Goal: Task Accomplishment & Management: Complete application form

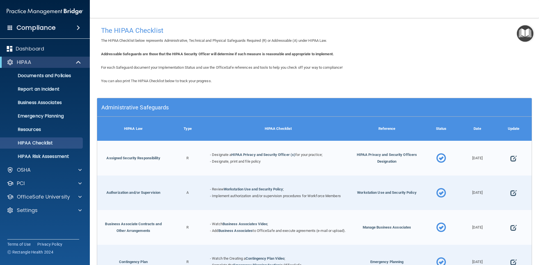
scroll to position [28, 0]
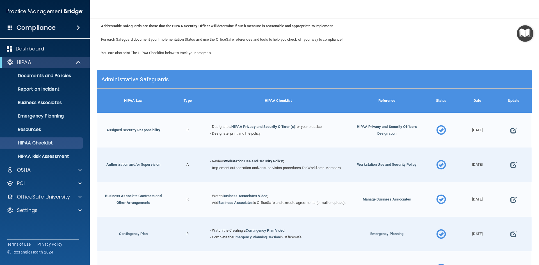
click at [229, 161] on link "Workstation Use and Security Policy" at bounding box center [253, 161] width 59 height 4
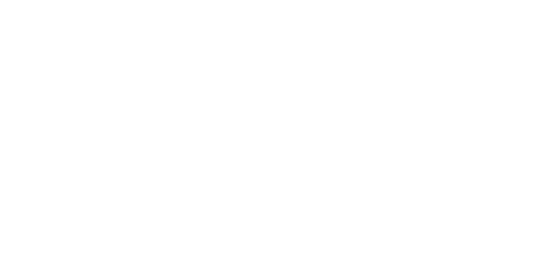
click at [261, 161] on body "Copyright © All rights reserved 2025 @ Rectangle Health | Privacy Policy | Term…" at bounding box center [269, 132] width 539 height 265
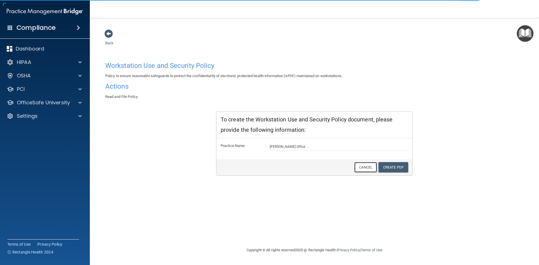
click at [360, 169] on link "Cancel" at bounding box center [365, 167] width 23 height 10
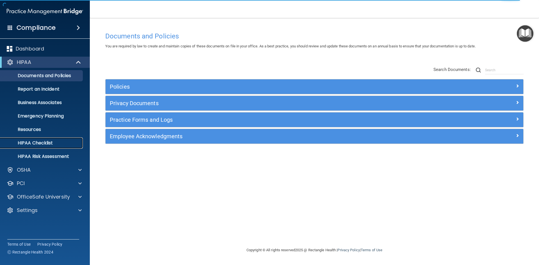
click at [43, 141] on p "HIPAA Checklist" at bounding box center [42, 143] width 77 height 6
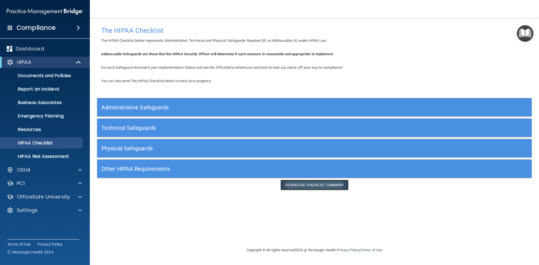
click at [306, 184] on link "Download Checklist Summary" at bounding box center [314, 185] width 68 height 10
drag, startPoint x: 25, startPoint y: 131, endPoint x: 26, endPoint y: 145, distance: 13.5
click at [26, 132] on p "Resources" at bounding box center [42, 130] width 77 height 6
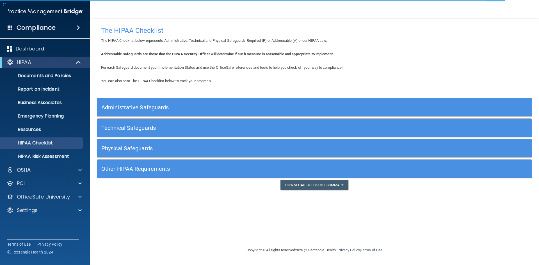
click at [173, 104] on h5 "Administrative Safeguards" at bounding box center [259, 107] width 317 height 6
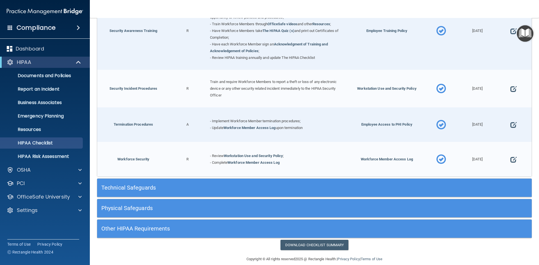
scroll to position [542, 0]
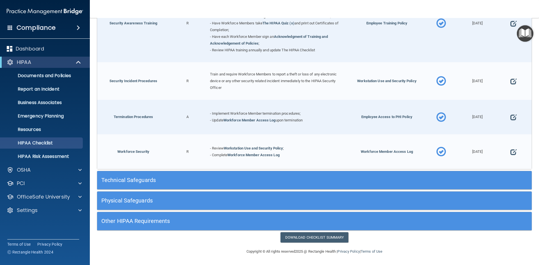
click at [153, 178] on h5 "Technical Safeguards" at bounding box center [259, 180] width 317 height 6
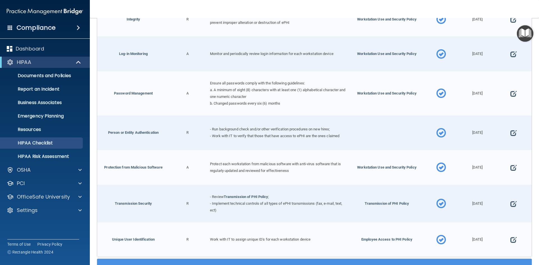
scroll to position [1029, 0]
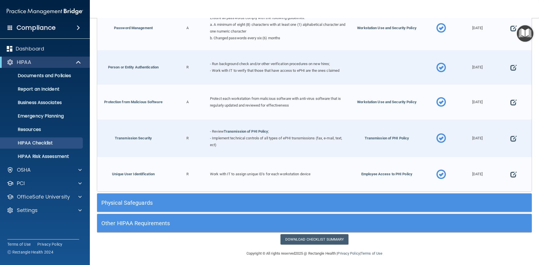
click at [160, 200] on h5 "Physical Safeguards" at bounding box center [259, 203] width 317 height 6
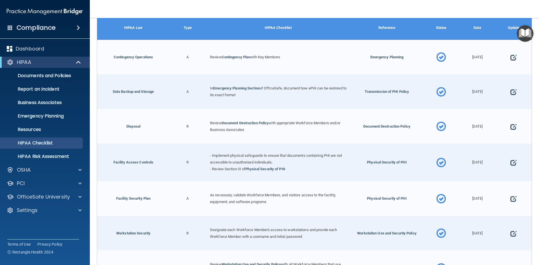
scroll to position [1296, 0]
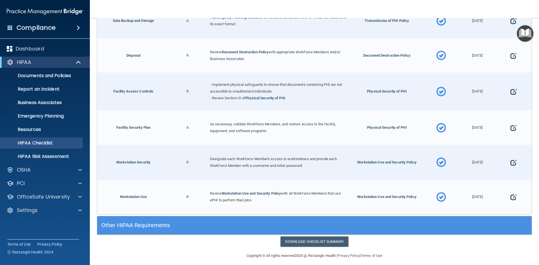
click at [155, 223] on h5 "Other HIPAA Requirements" at bounding box center [259, 225] width 317 height 6
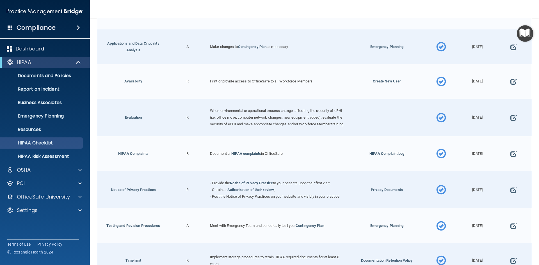
scroll to position [1642, 0]
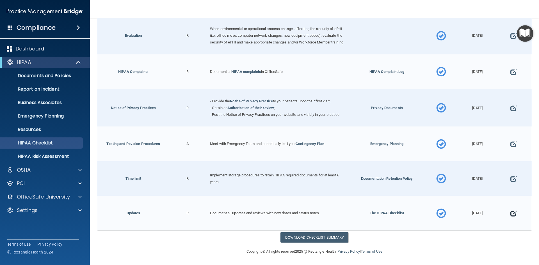
click at [511, 211] on span at bounding box center [513, 213] width 6 height 17
select select "completed"
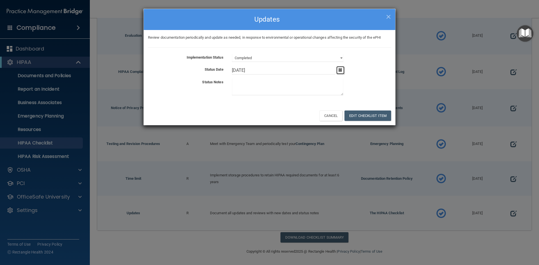
click at [340, 71] on icon "button" at bounding box center [340, 70] width 4 height 4
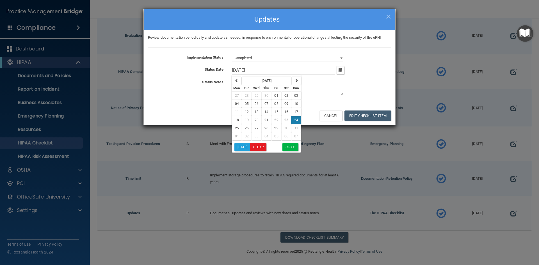
click at [356, 73] on div "10/25/21 October 2021 Mon Tue Wed Thu Fri Sat Sun 27 28 29 30 01 02 03 04 05 06…" at bounding box center [312, 70] width 168 height 8
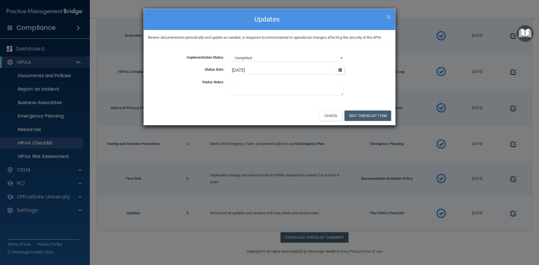
click at [305, 71] on input "[DATE]" at bounding box center [284, 70] width 104 height 8
click at [366, 113] on button "Edit Checklist Item" at bounding box center [367, 116] width 47 height 10
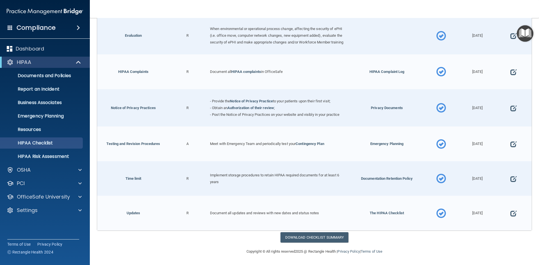
click at [473, 189] on div "[DATE]" at bounding box center [477, 178] width 36 height 35
click at [474, 212] on div "[DATE]" at bounding box center [477, 213] width 36 height 35
click at [510, 210] on span at bounding box center [513, 213] width 6 height 17
select select "completed"
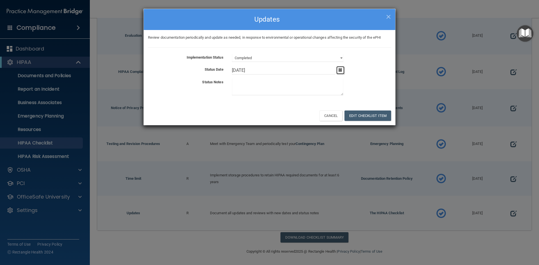
click at [341, 70] on icon "button" at bounding box center [340, 70] width 4 height 4
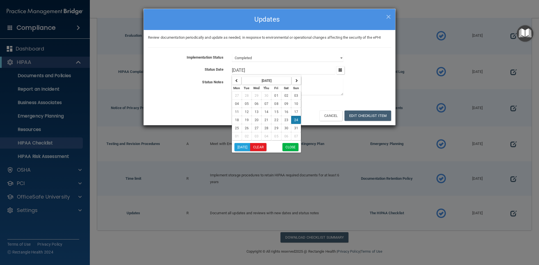
click at [368, 68] on div "10/25/21 October 2021 Mon Tue Wed Thu Fri Sat Sun 27 28 29 30 01 02 03 04 05 06…" at bounding box center [312, 70] width 168 height 8
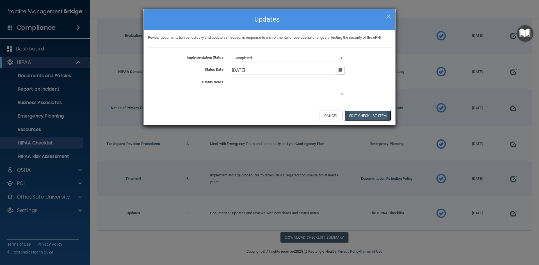
click at [387, 114] on button "Edit Checklist Item" at bounding box center [367, 116] width 47 height 10
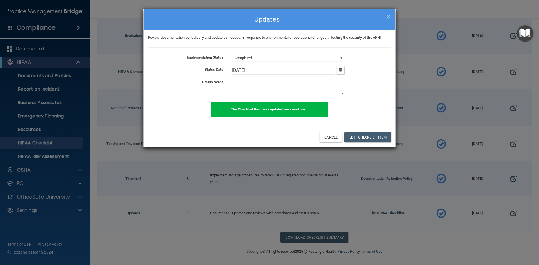
click at [272, 66] on input "[DATE]" at bounding box center [284, 70] width 104 height 8
click at [337, 71] on button "button" at bounding box center [340, 70] width 8 height 8
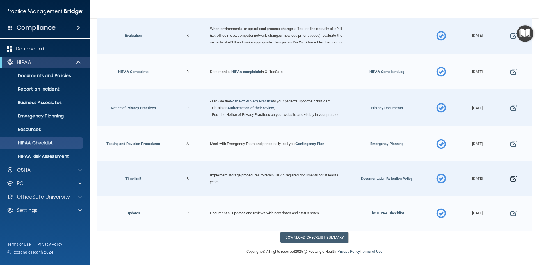
click at [510, 179] on span at bounding box center [513, 178] width 6 height 17
select select "completed"
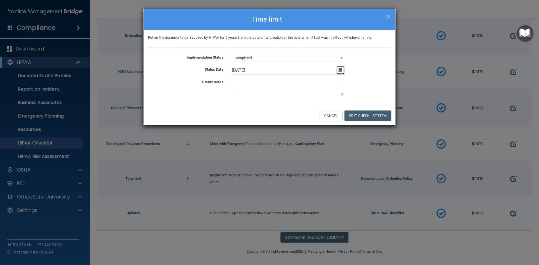
click at [342, 70] on icon "button" at bounding box center [340, 70] width 4 height 4
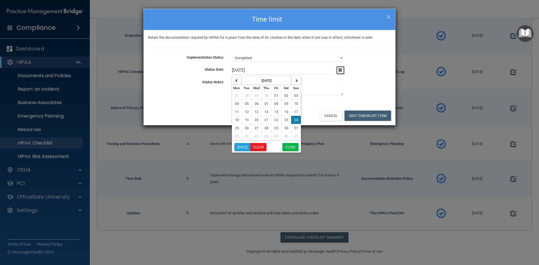
click at [342, 70] on icon "button" at bounding box center [340, 70] width 4 height 4
click at [373, 72] on div "10/25/21 October 2021 Mon Tue Wed Thu Fri Sat Sun 27 28 29 30 01 02 03 04 05 06…" at bounding box center [312, 70] width 168 height 8
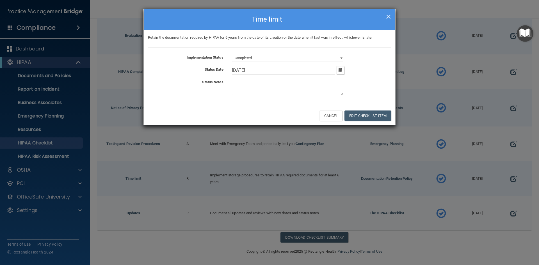
click at [386, 14] on span "×" at bounding box center [388, 15] width 5 height 11
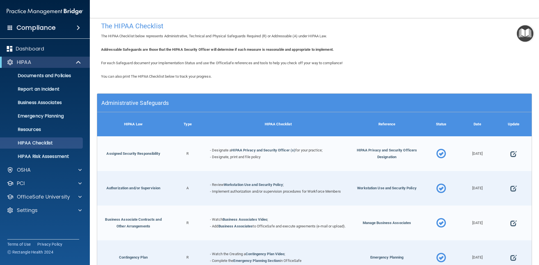
scroll to position [0, 0]
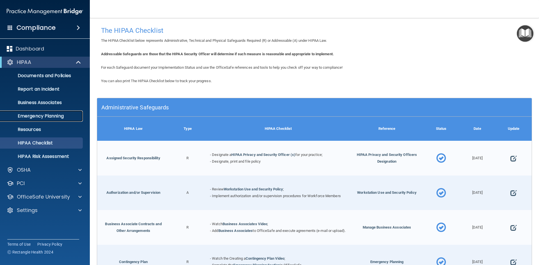
click at [63, 116] on p "Emergency Planning" at bounding box center [42, 116] width 77 height 6
